Goal: Navigation & Orientation: Find specific page/section

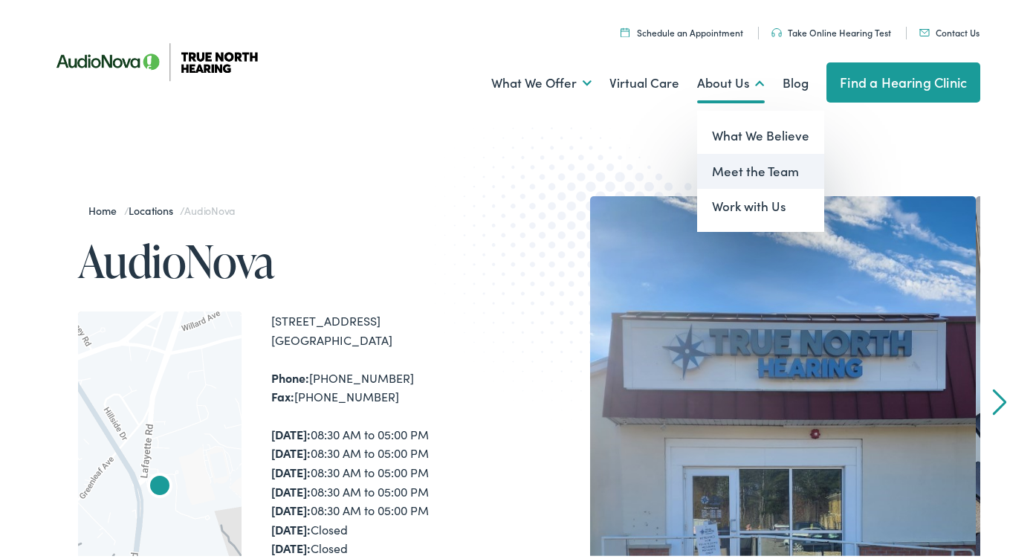
click at [728, 169] on link "Meet the Team" at bounding box center [760, 169] width 127 height 36
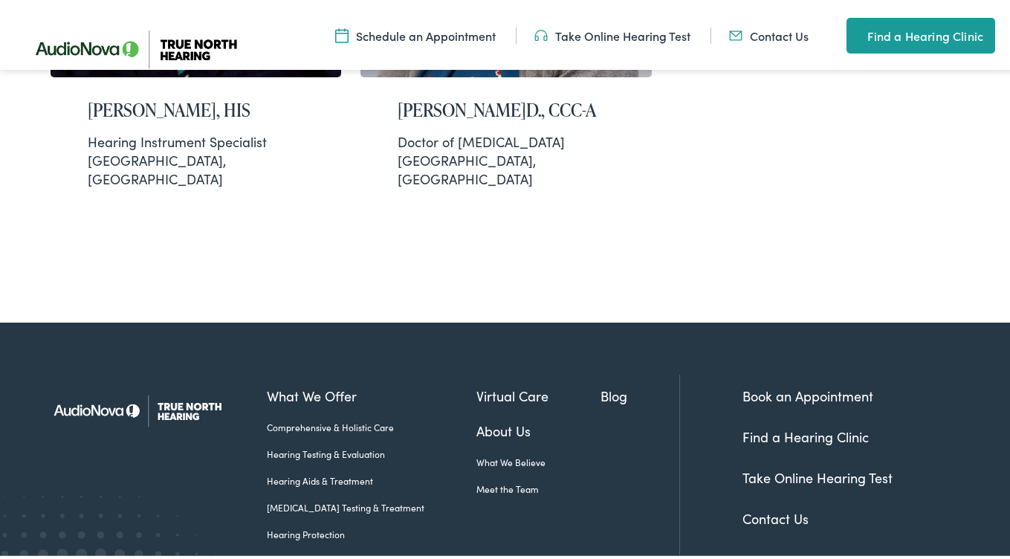
scroll to position [1322, 0]
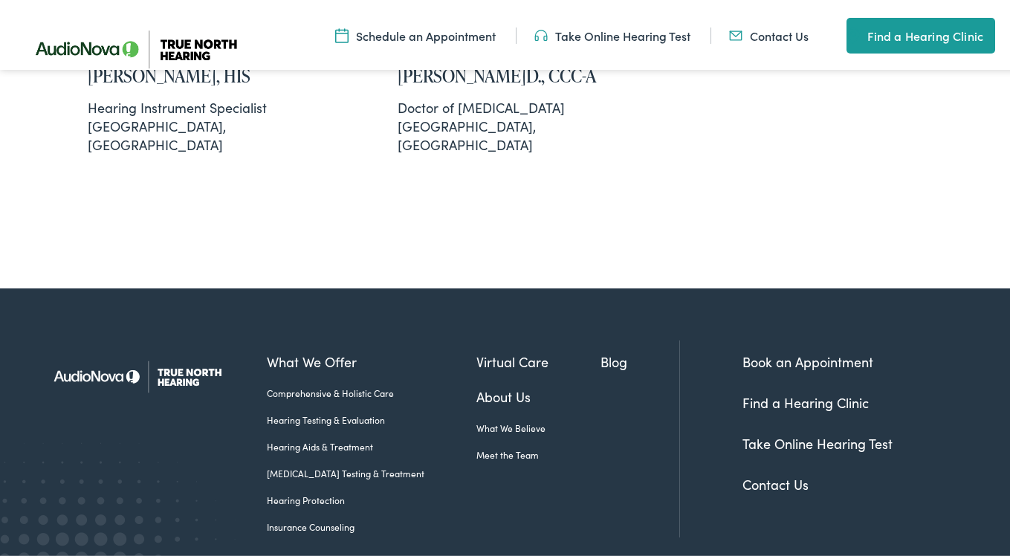
click at [477, 445] on link "Meet the Team" at bounding box center [538, 451] width 124 height 13
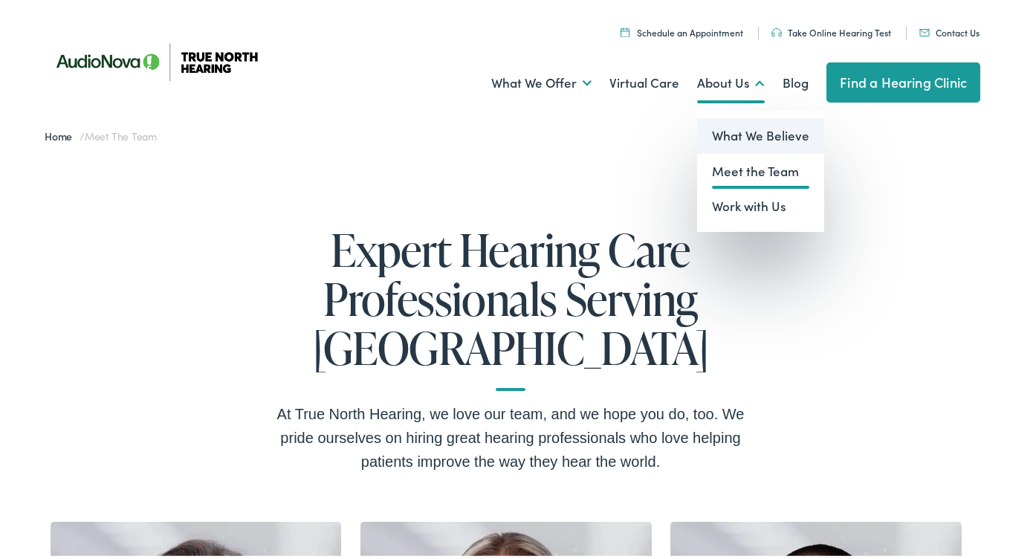
click at [730, 134] on link "What We Believe" at bounding box center [760, 133] width 127 height 36
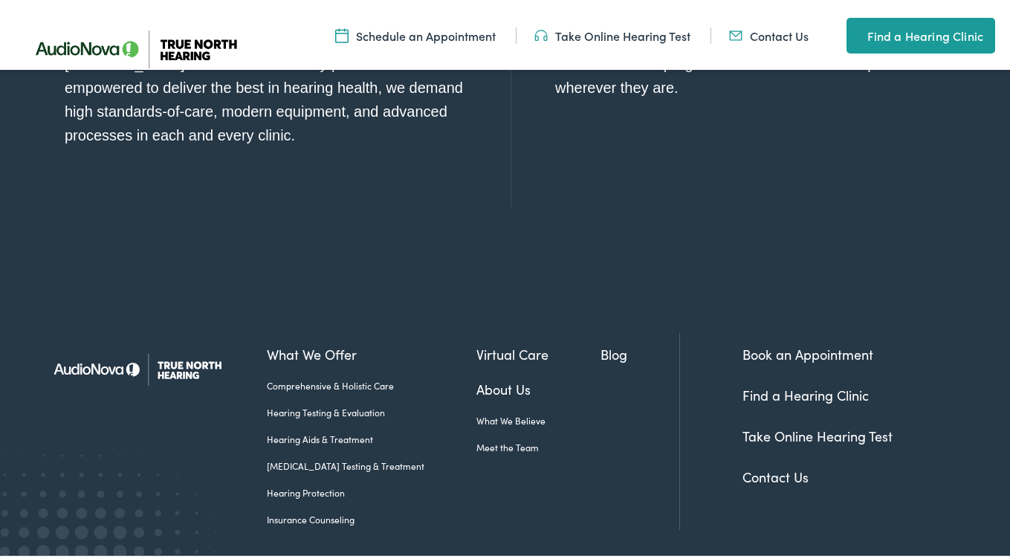
scroll to position [1691, 0]
